Goal: Task Accomplishment & Management: Manage account settings

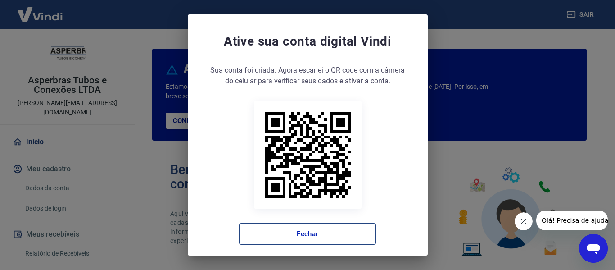
click at [300, 229] on button "Fechar" at bounding box center [307, 234] width 137 height 22
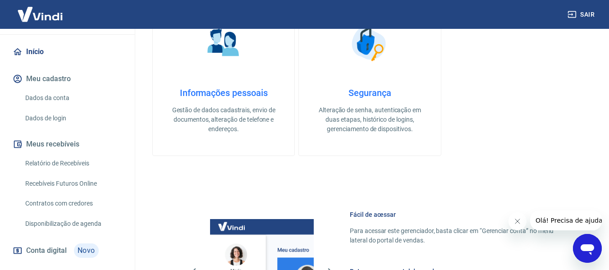
scroll to position [126, 0]
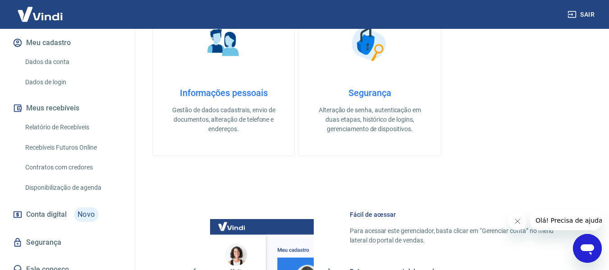
click at [63, 118] on link "Relatório de Recebíveis" at bounding box center [73, 127] width 102 height 18
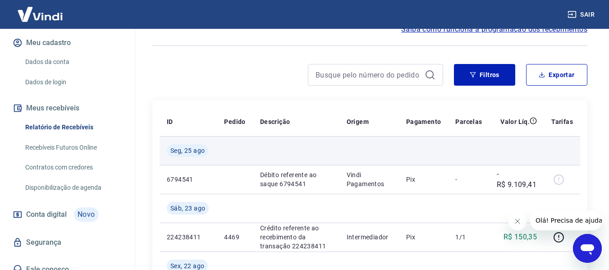
scroll to position [45, 0]
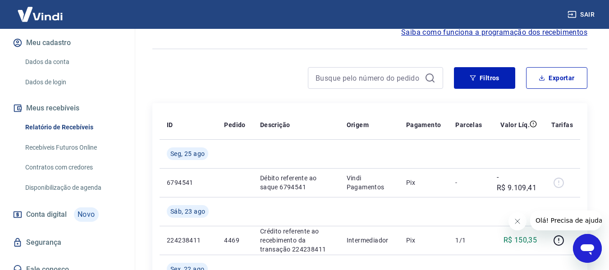
click at [581, 14] on button "Sair" at bounding box center [581, 14] width 32 height 17
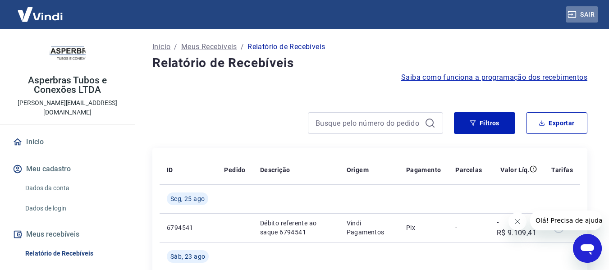
click at [572, 13] on icon "button" at bounding box center [571, 14] width 9 height 9
